Goal: Task Accomplishment & Management: Use online tool/utility

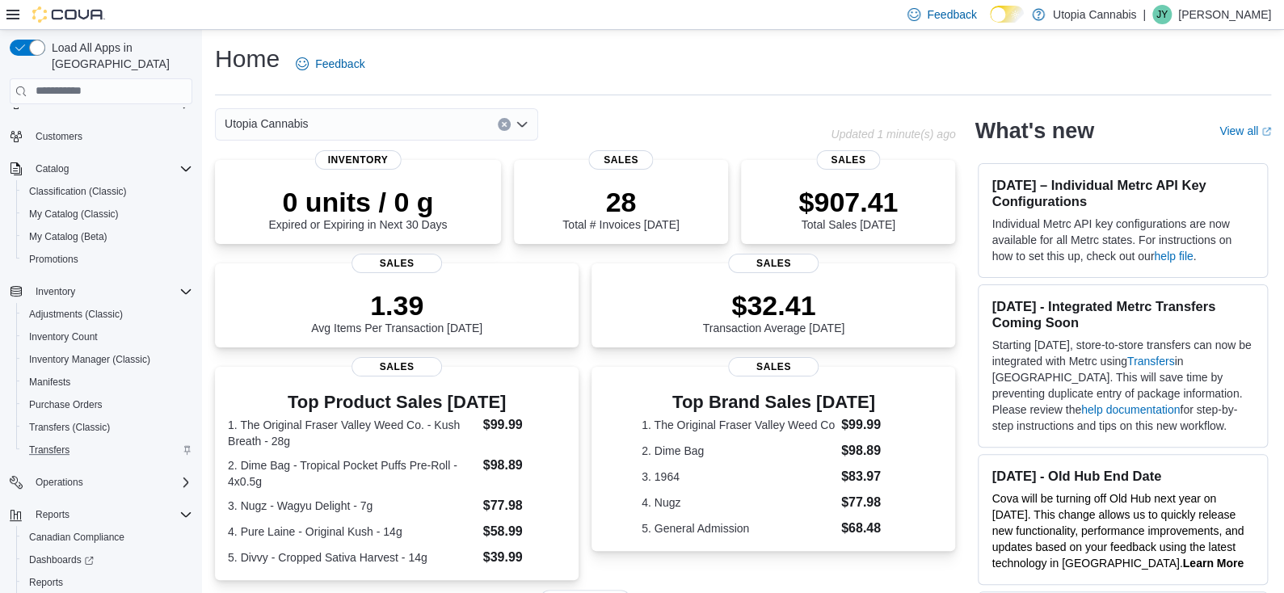
scroll to position [109, 0]
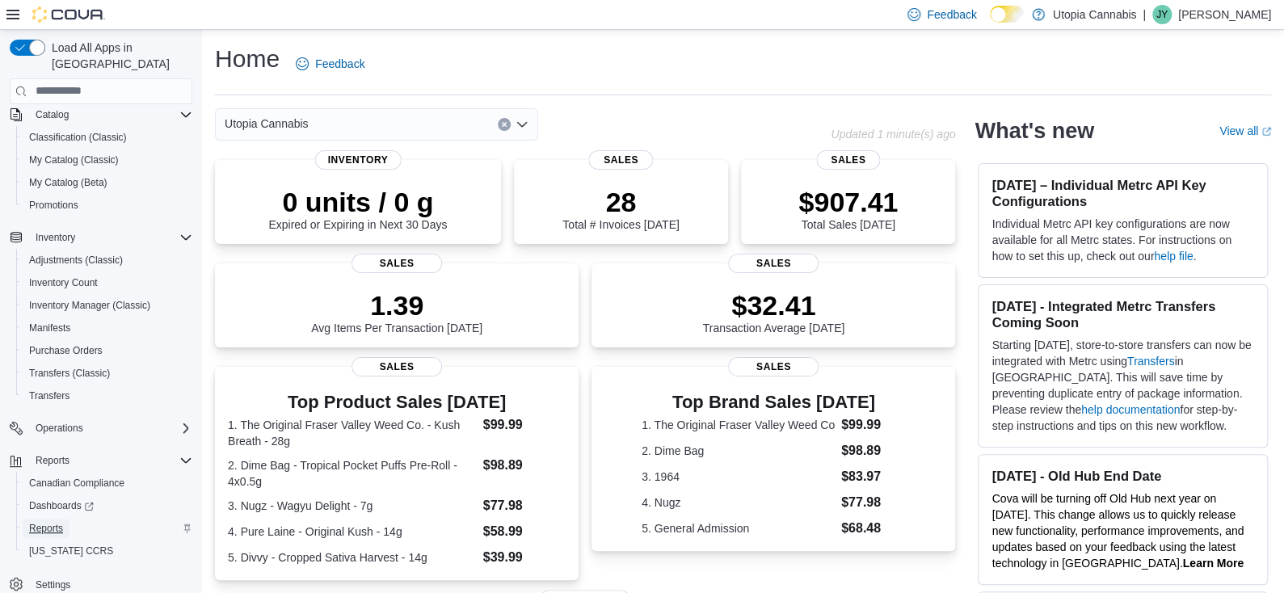
click at [57, 522] on span "Reports" at bounding box center [46, 528] width 34 height 13
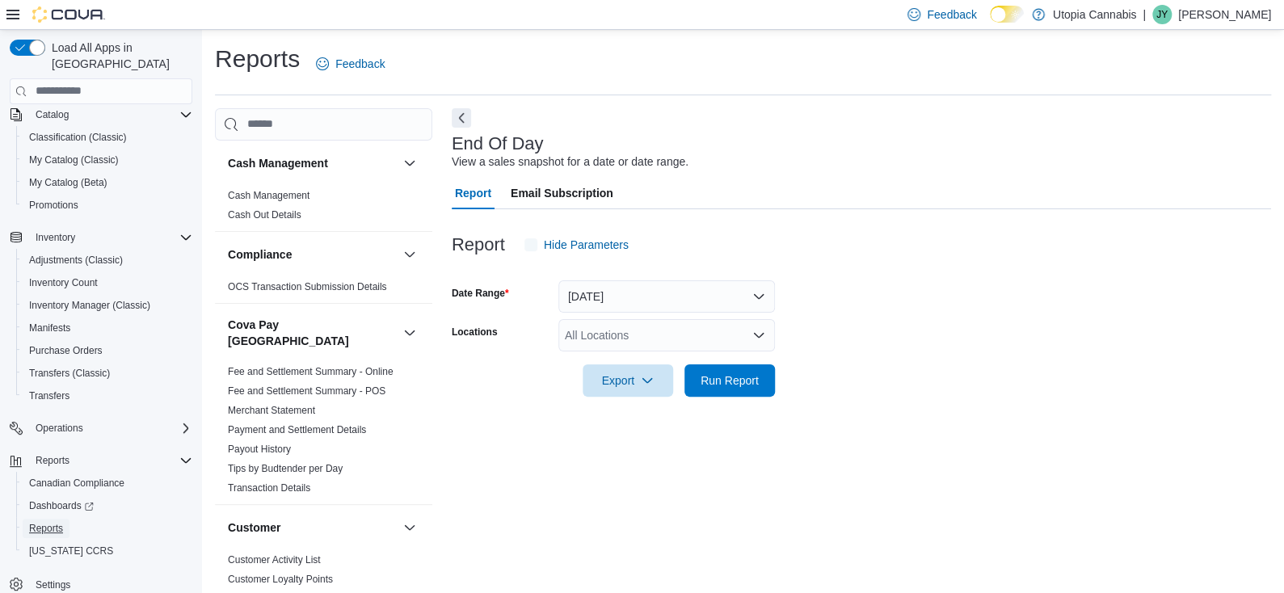
scroll to position [4, 0]
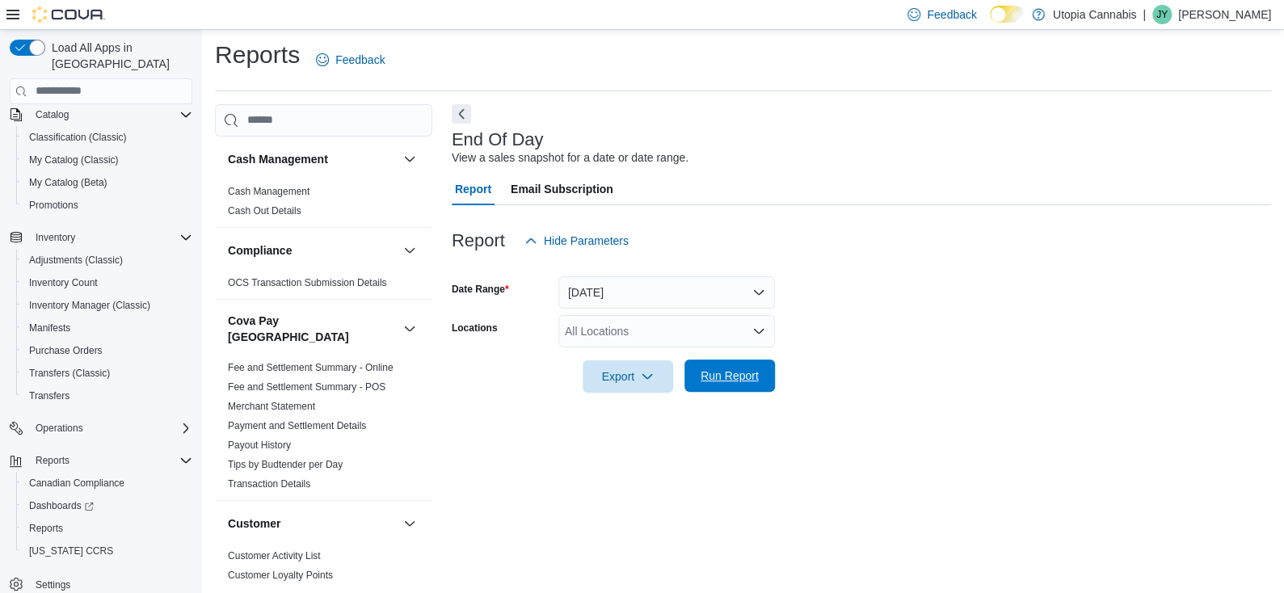
click at [743, 382] on span "Run Report" at bounding box center [730, 376] width 58 height 16
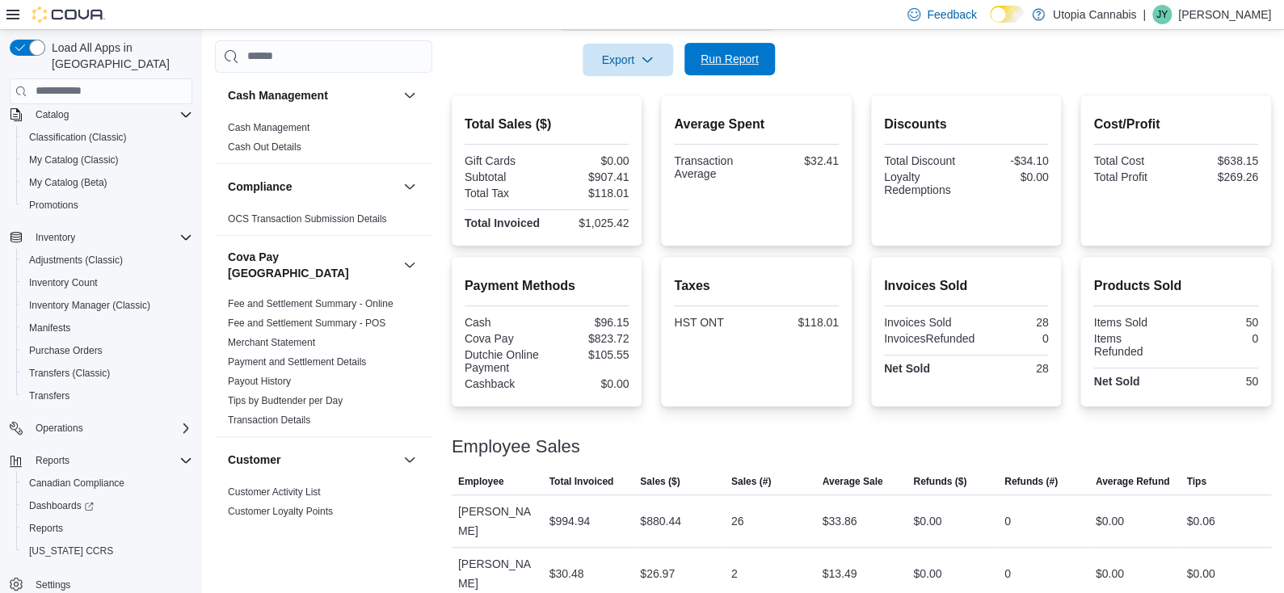
click at [759, 61] on span "Run Report" at bounding box center [729, 59] width 71 height 32
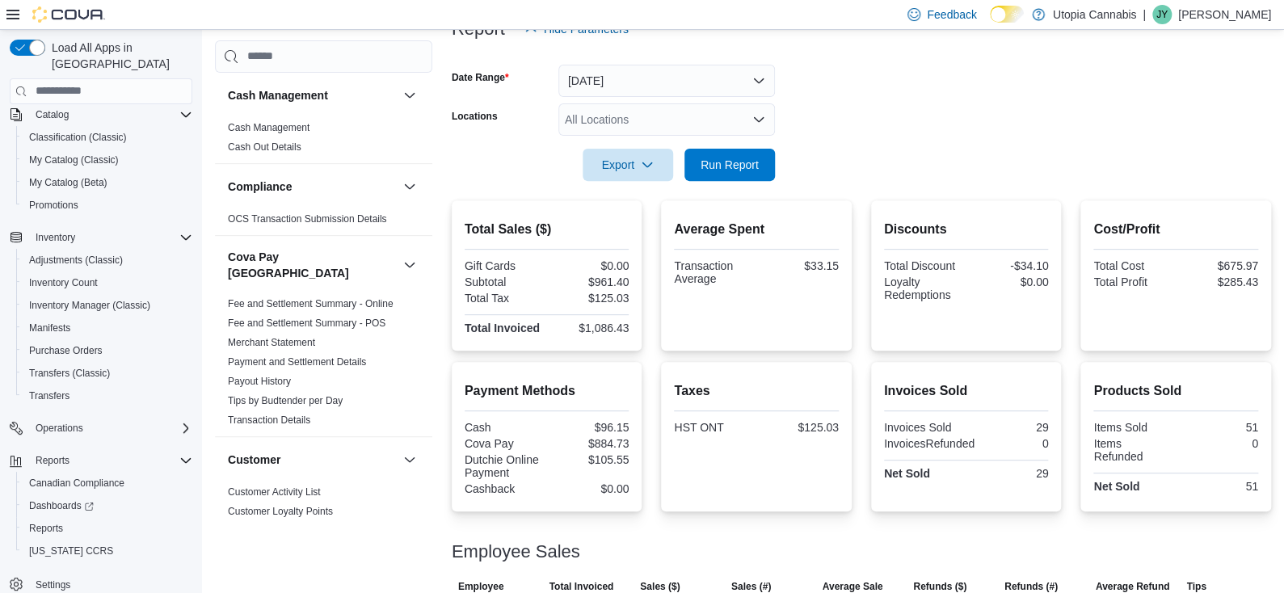
scroll to position [78, 0]
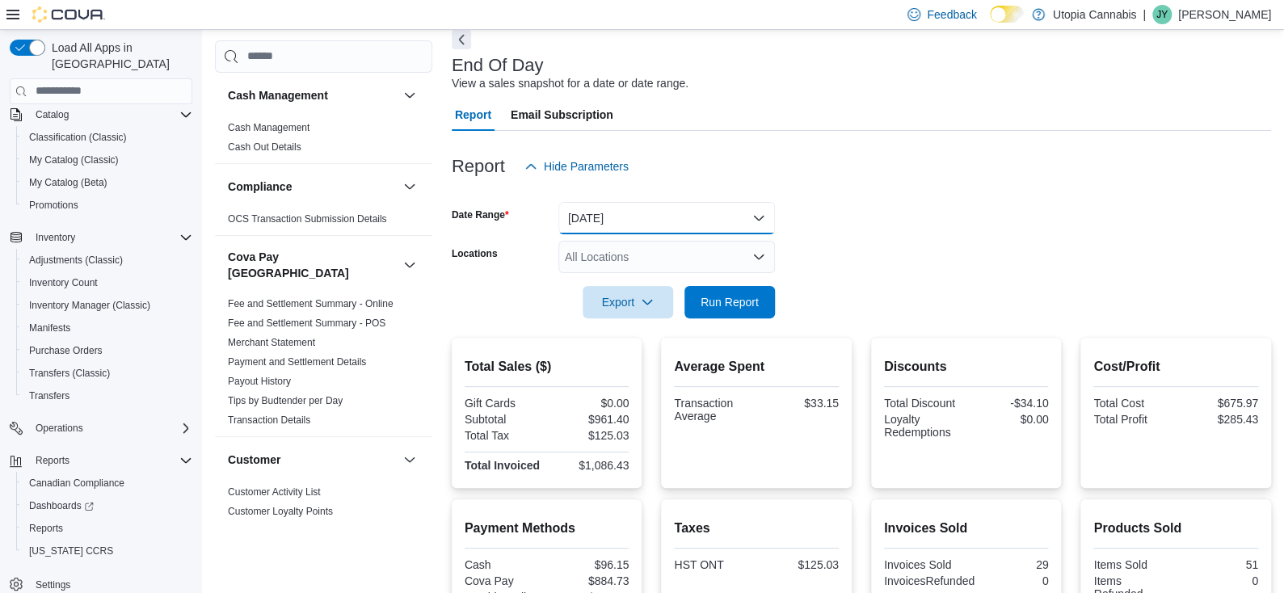
drag, startPoint x: 581, startPoint y: 202, endPoint x: 586, endPoint y: 214, distance: 13.1
click at [583, 209] on button "[DATE]" at bounding box center [667, 218] width 217 height 32
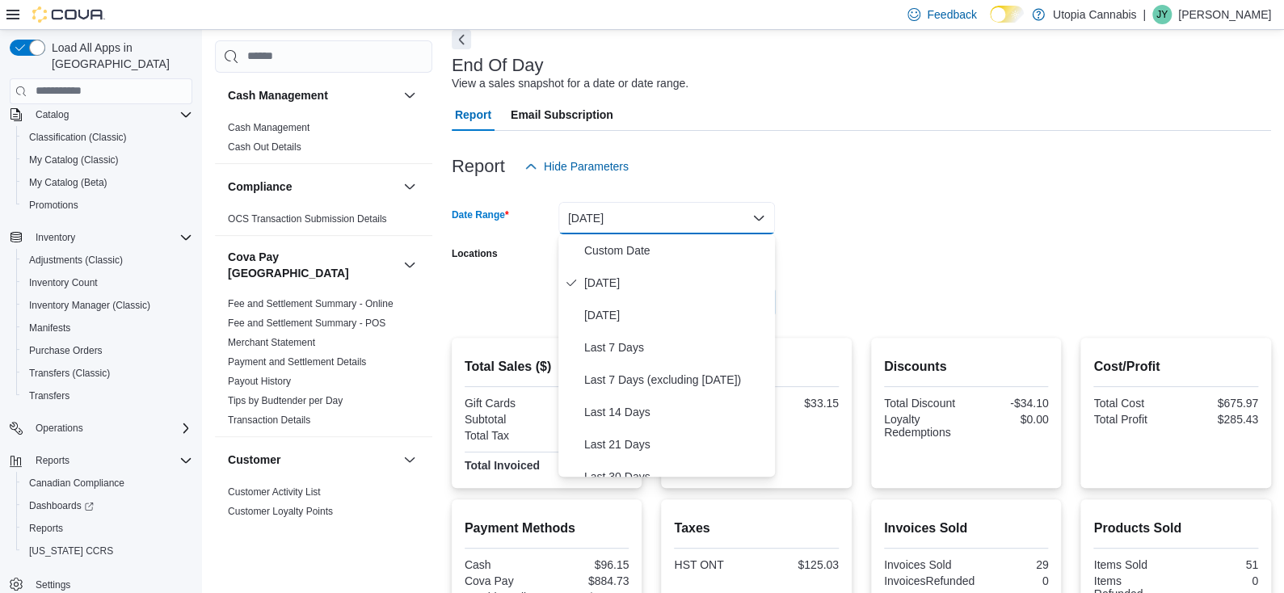
click at [586, 213] on button "[DATE]" at bounding box center [667, 218] width 217 height 32
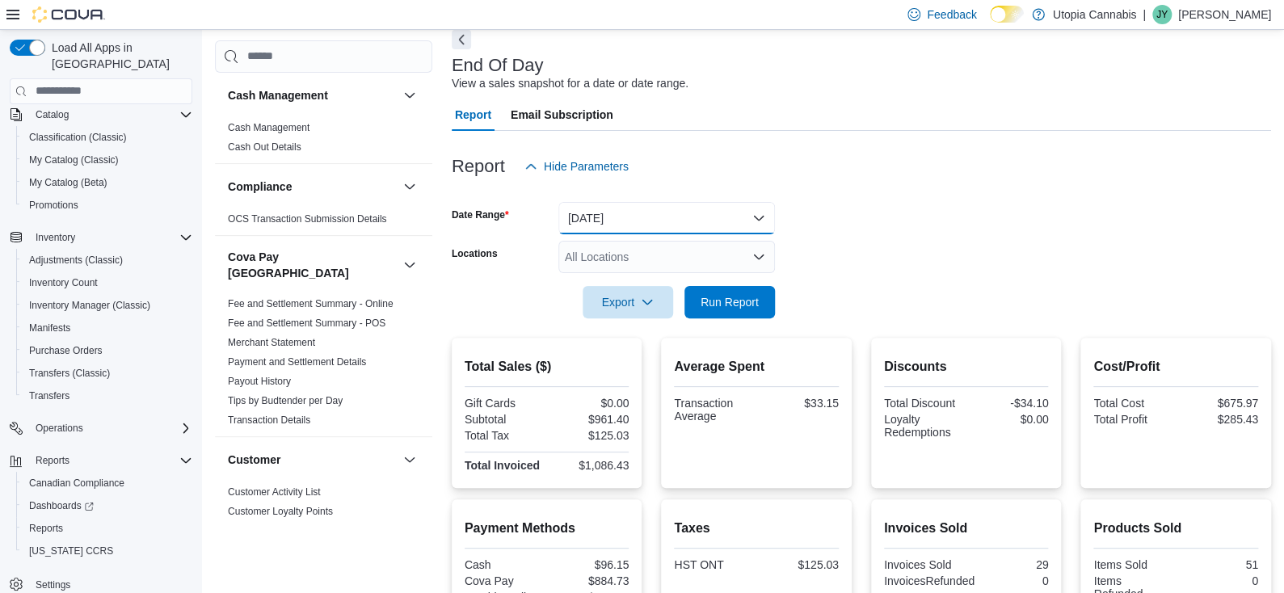
click at [592, 213] on button "[DATE]" at bounding box center [667, 218] width 217 height 32
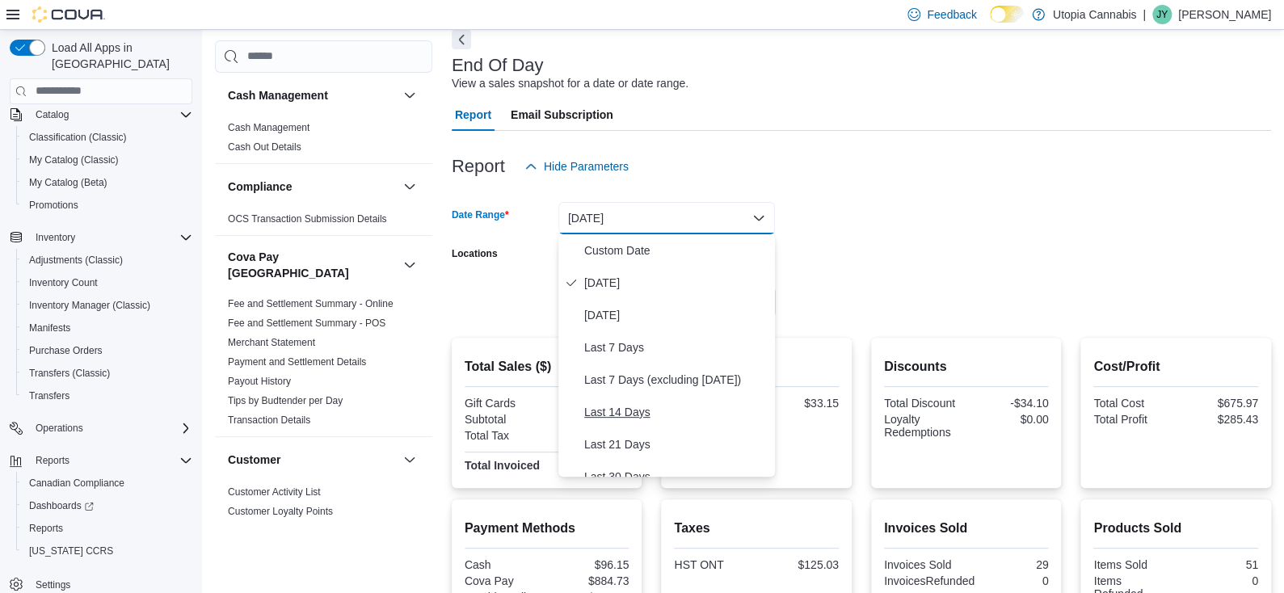
scroll to position [242, 0]
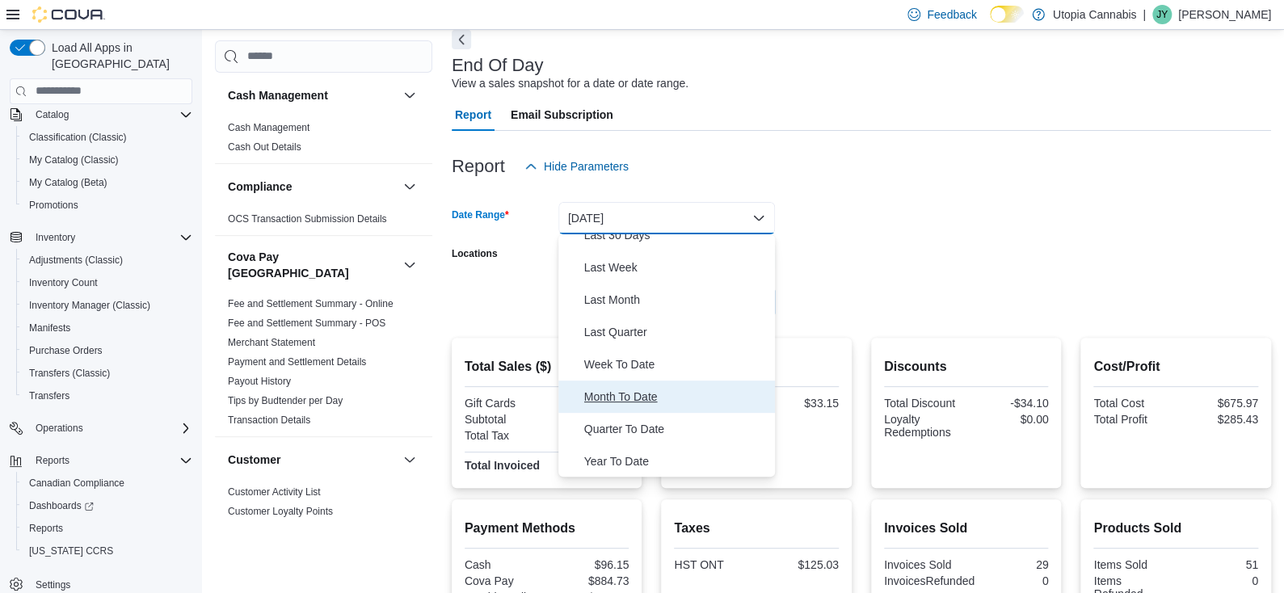
click at [632, 394] on span "Month To Date" at bounding box center [676, 396] width 184 height 19
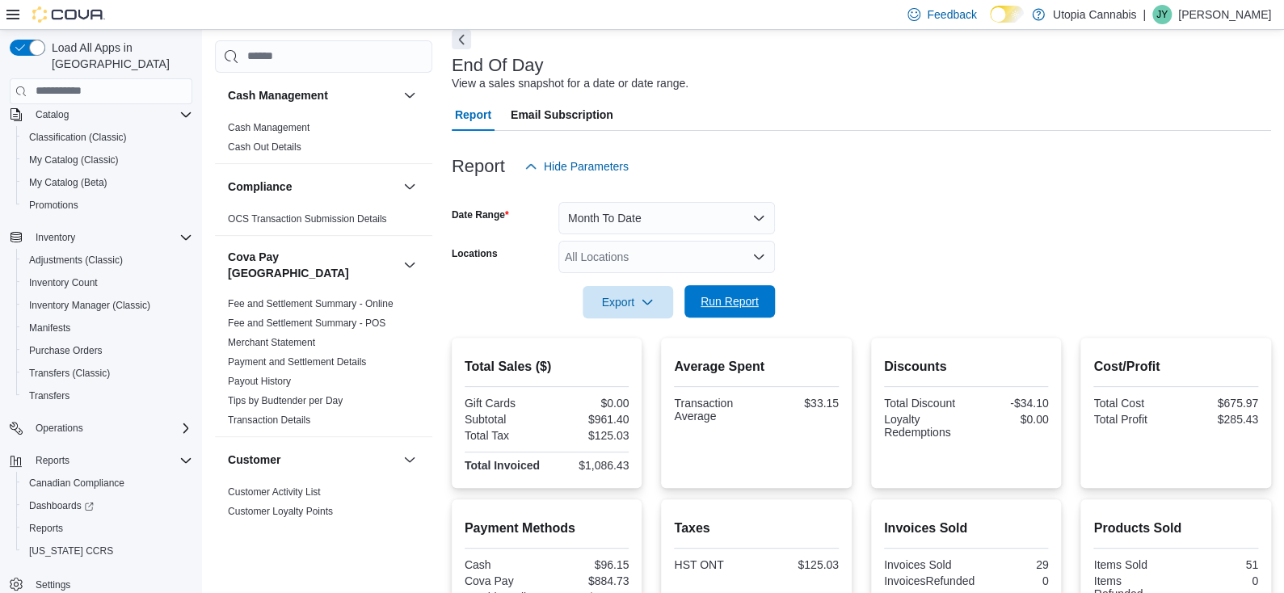
click at [727, 298] on span "Run Report" at bounding box center [730, 301] width 58 height 16
